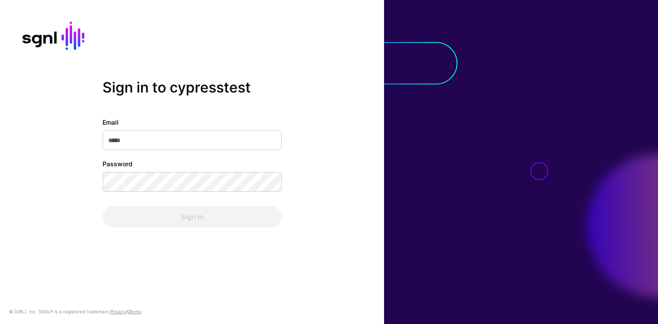
click at [195, 144] on input "Email" at bounding box center [191, 141] width 179 height 20
type input "**********"
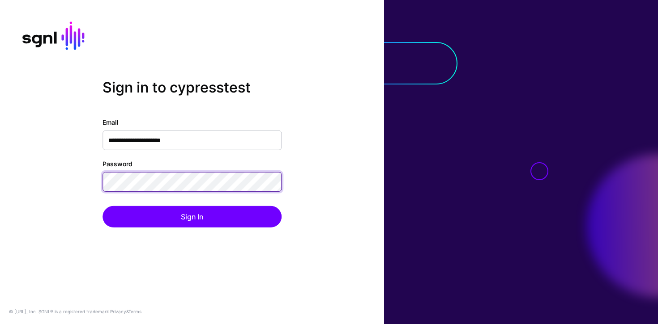
click at [102, 206] on button "Sign In" at bounding box center [191, 216] width 179 height 21
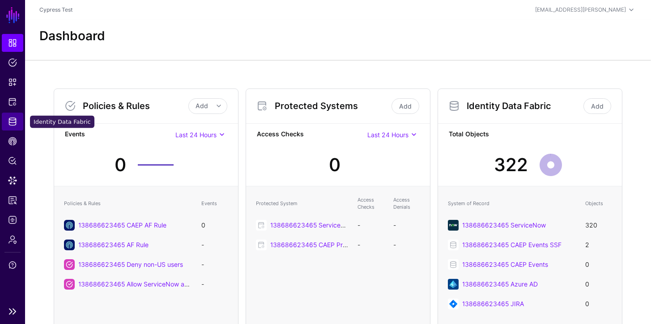
click at [14, 127] on link "Identity Data Fabric" at bounding box center [12, 122] width 21 height 18
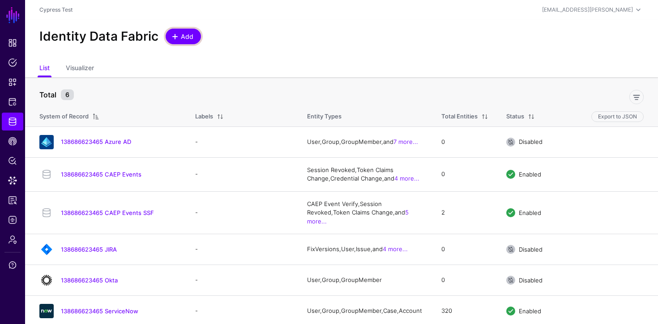
click at [169, 38] on link "Add" at bounding box center [183, 37] width 35 height 16
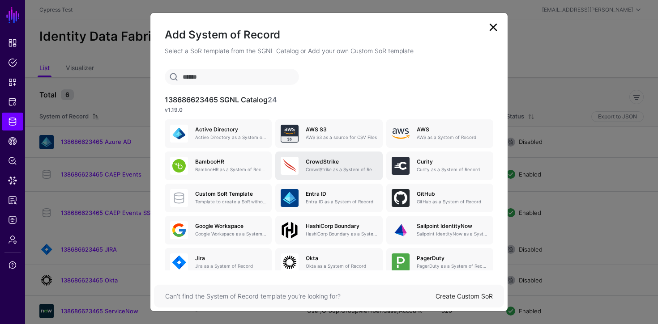
click at [355, 160] on h5 "CrowdStrike" at bounding box center [341, 162] width 71 height 6
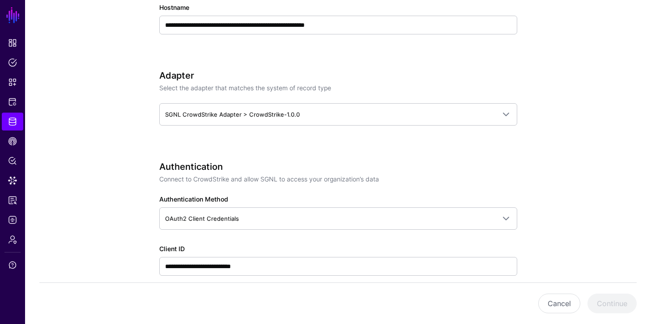
scroll to position [362, 0]
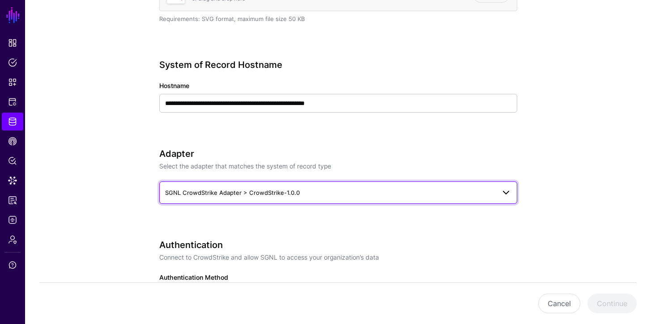
click at [304, 190] on span "SGNL CrowdStrike Adapter > CrowdStrike-1.0.0" at bounding box center [330, 193] width 330 height 10
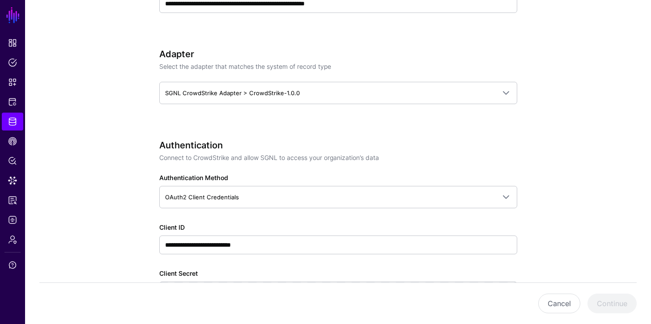
scroll to position [264, 0]
